Goal: Book appointment/travel/reservation

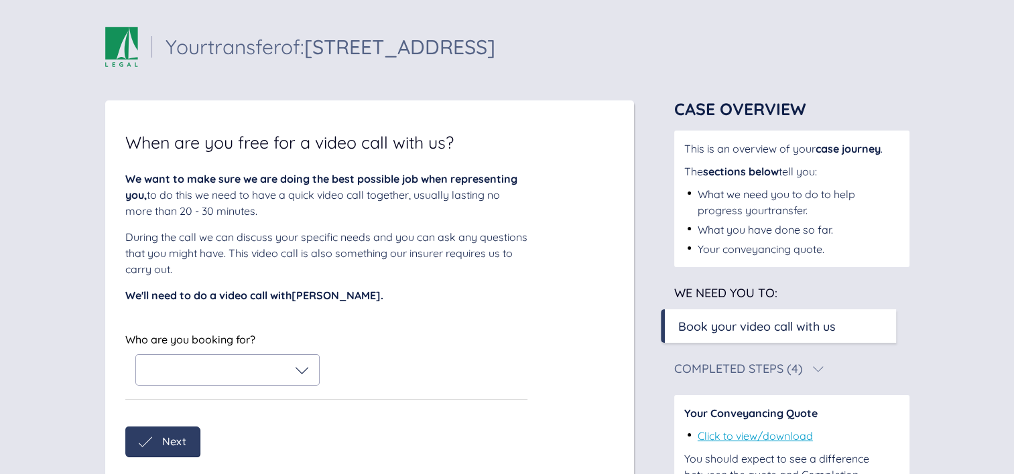
scroll to position [84, 0]
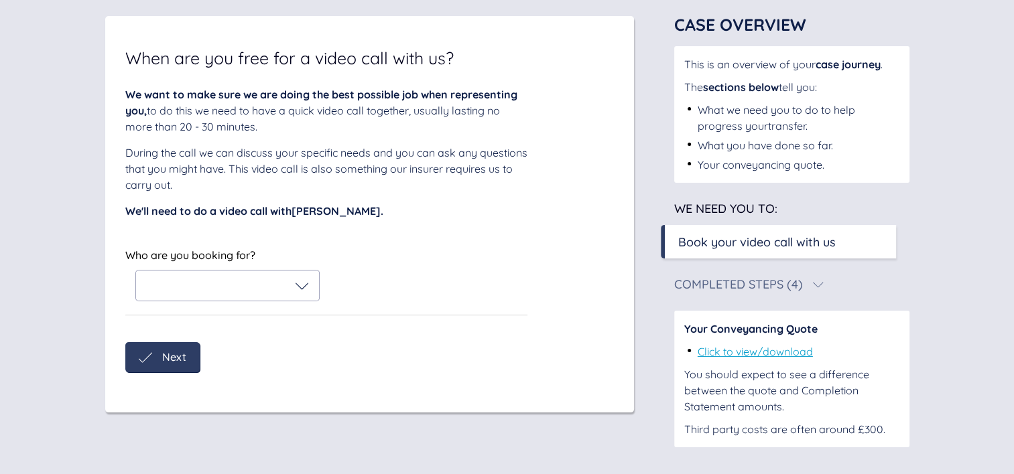
click at [284, 288] on div at bounding box center [227, 285] width 163 height 13
click at [386, 265] on div "Who are you booking for? [PERSON_NAME]" at bounding box center [326, 274] width 402 height 56
click at [212, 271] on div at bounding box center [227, 286] width 183 height 30
click at [353, 231] on div "We want to make sure we are doing the best possible job when representing you, …" at bounding box center [326, 229] width 402 height 286
click at [300, 300] on div at bounding box center [227, 285] width 184 height 31
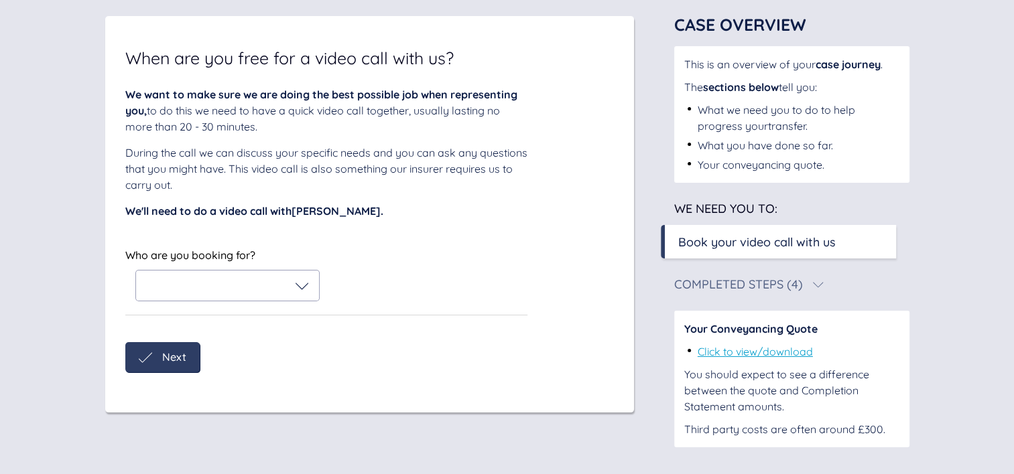
click at [300, 295] on div at bounding box center [227, 286] width 183 height 30
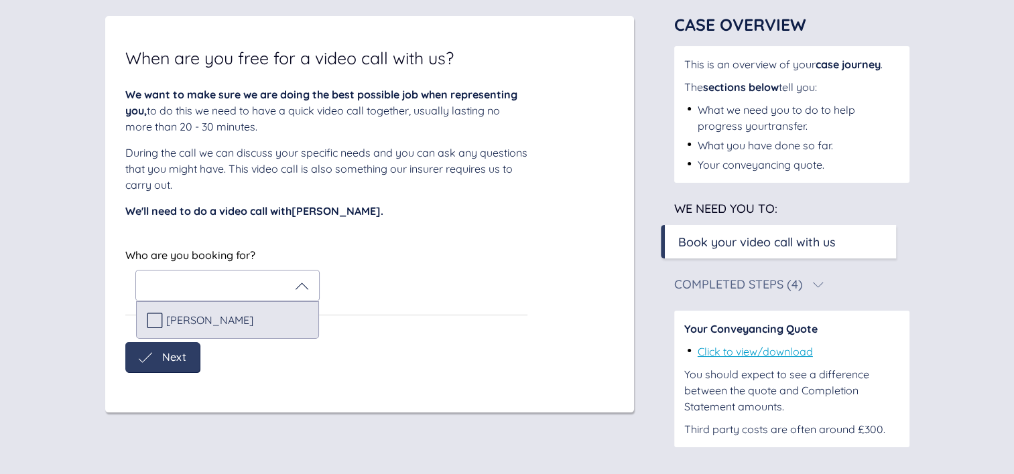
click at [240, 319] on span "[PERSON_NAME]" at bounding box center [209, 320] width 87 height 12
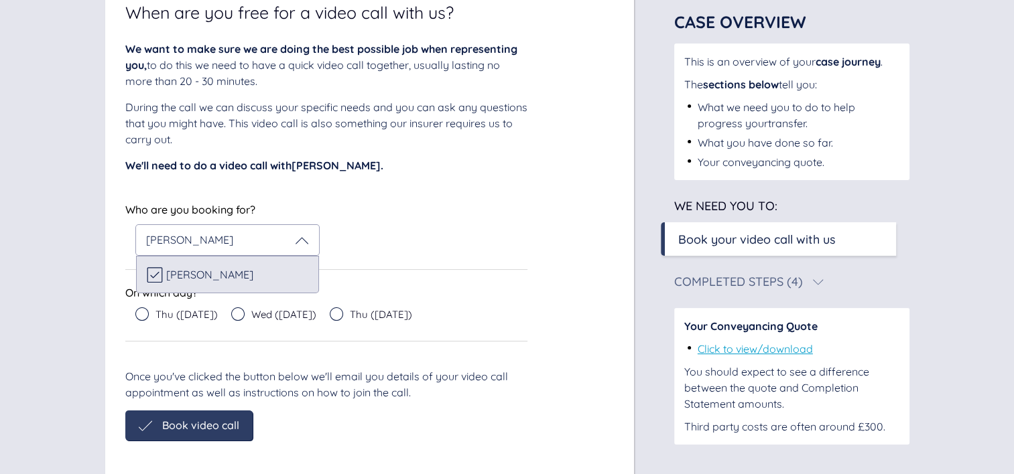
scroll to position [131, 0]
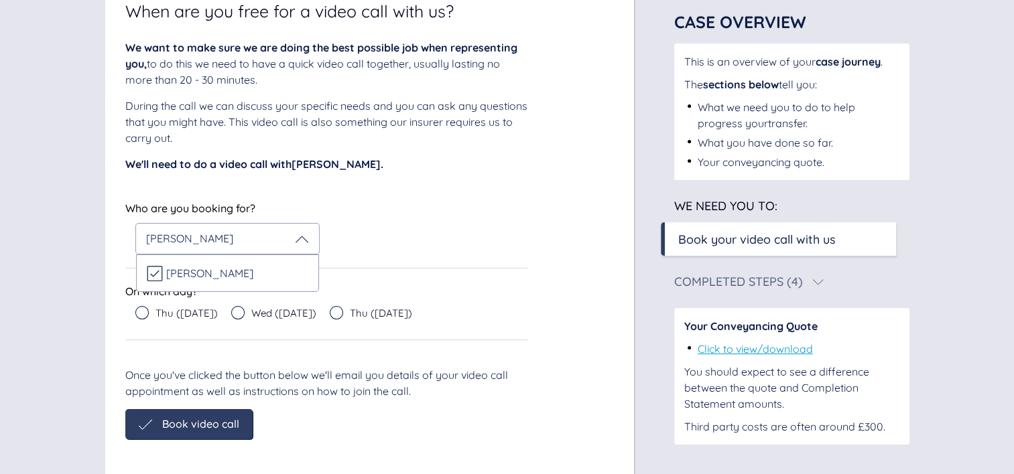
click at [257, 308] on span "Wed ([DATE])" at bounding box center [283, 313] width 65 height 10
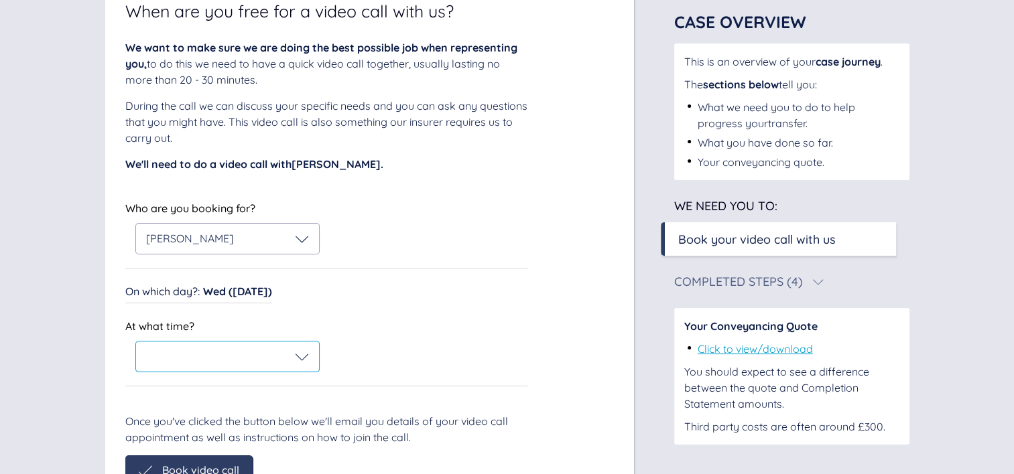
click at [218, 362] on div at bounding box center [227, 357] width 163 height 13
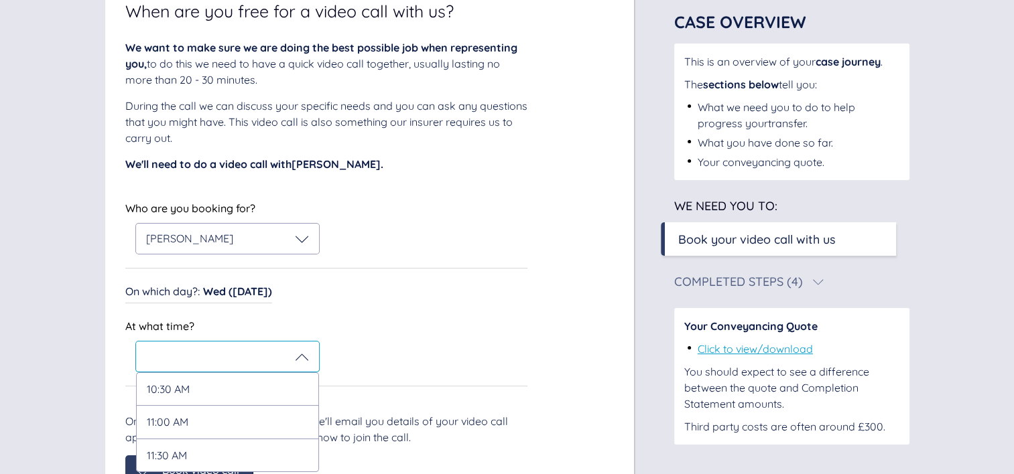
scroll to position [210, 0]
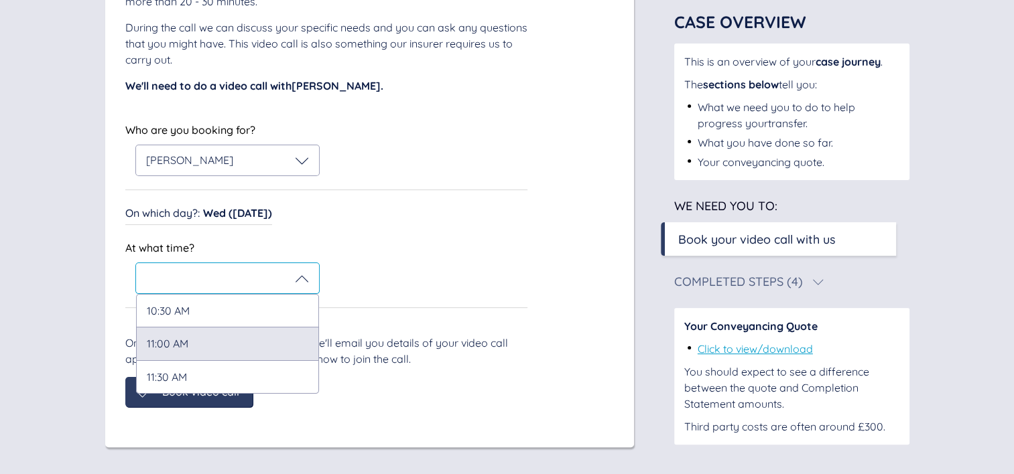
click at [194, 343] on div "11:00 AM" at bounding box center [227, 343] width 183 height 33
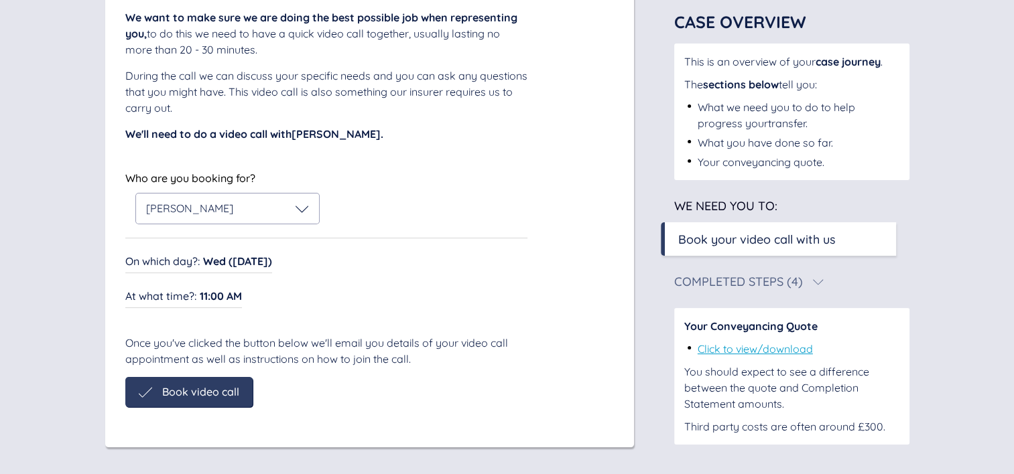
scroll to position [162, 0]
